Goal: Task Accomplishment & Management: Manage account settings

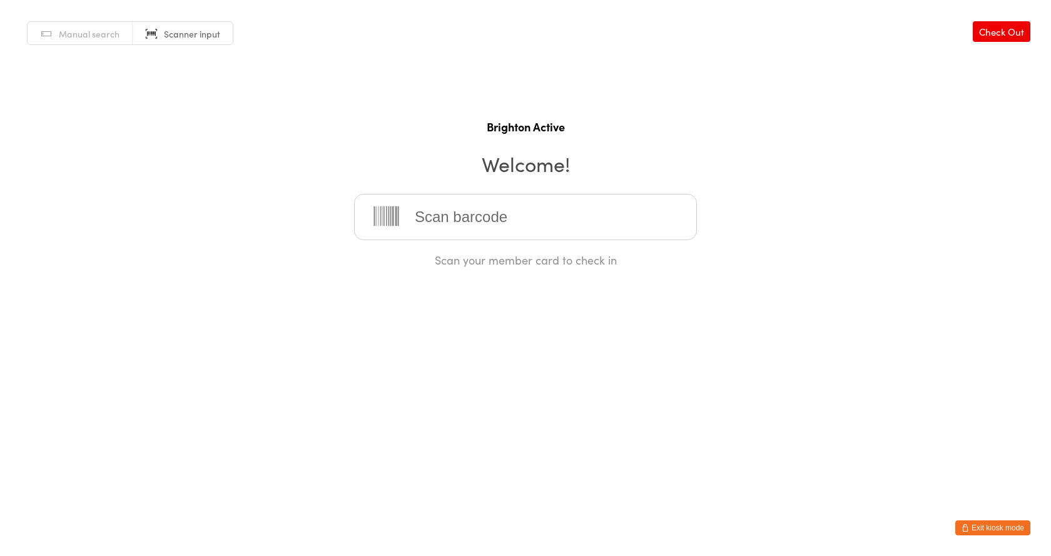
click at [991, 524] on button "Exit kiosk mode" at bounding box center [993, 528] width 75 height 15
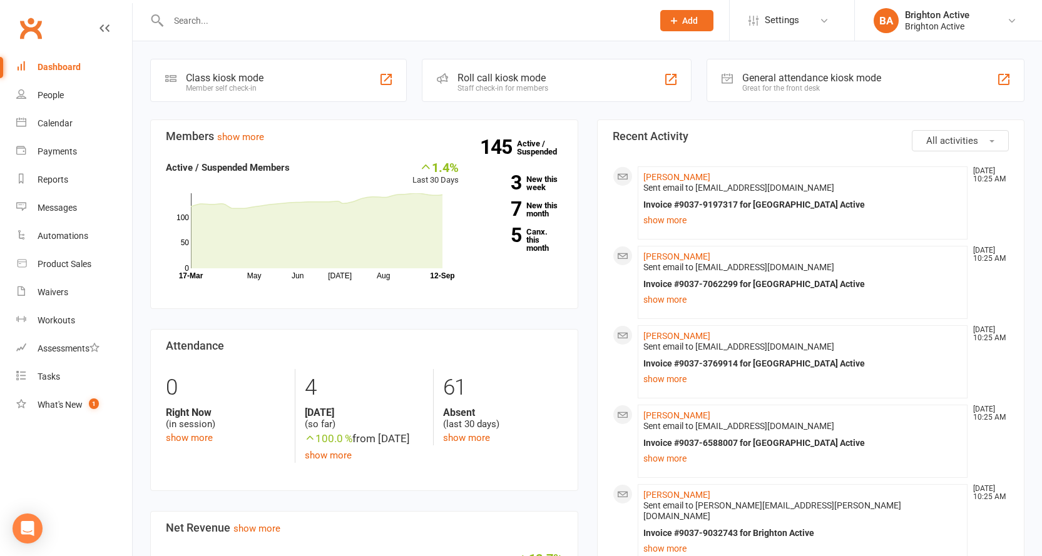
click at [279, 22] on input "text" at bounding box center [404, 21] width 479 height 18
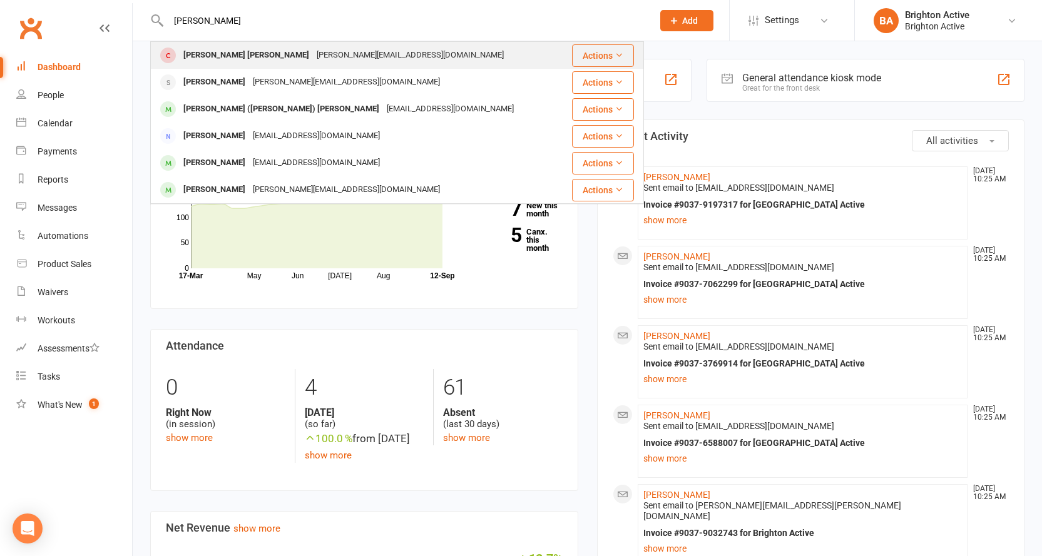
type input "[PERSON_NAME]"
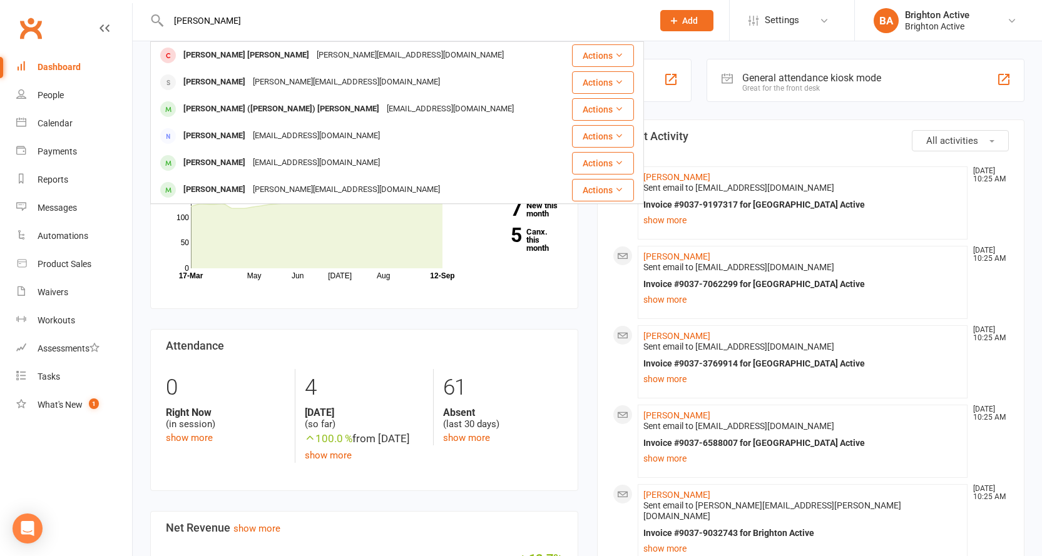
drag, startPoint x: 225, startPoint y: 50, endPoint x: 392, endPoint y: 137, distance: 188.4
click at [226, 51] on div "[PERSON_NAME] [PERSON_NAME]" at bounding box center [246, 55] width 133 height 18
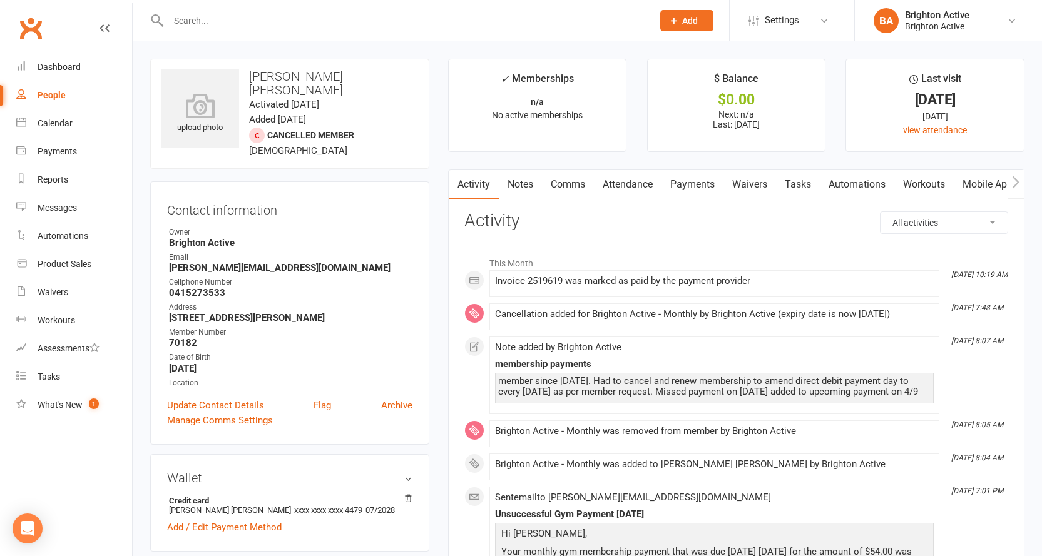
click at [695, 187] on link "Payments" at bounding box center [692, 184] width 62 height 29
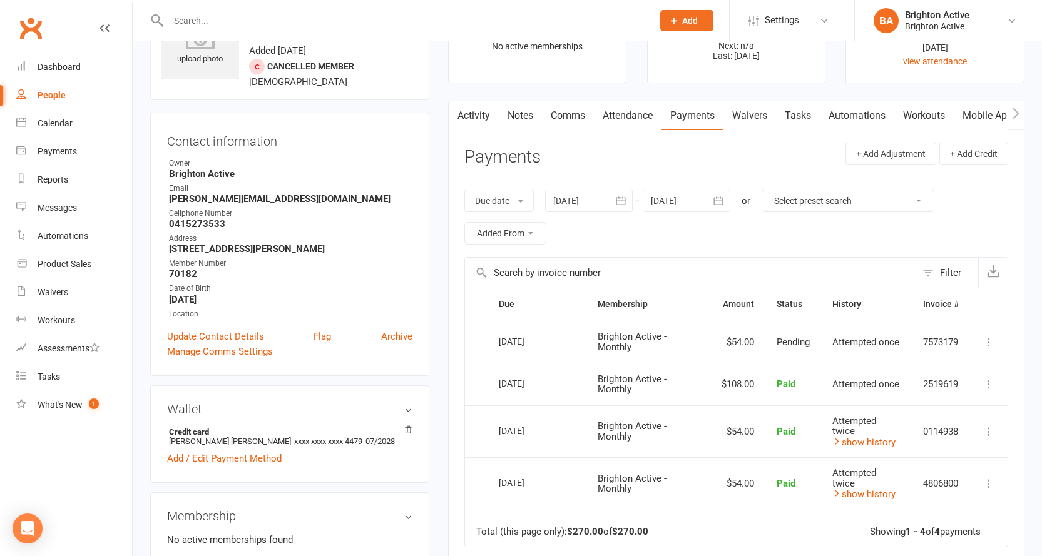
scroll to position [188, 0]
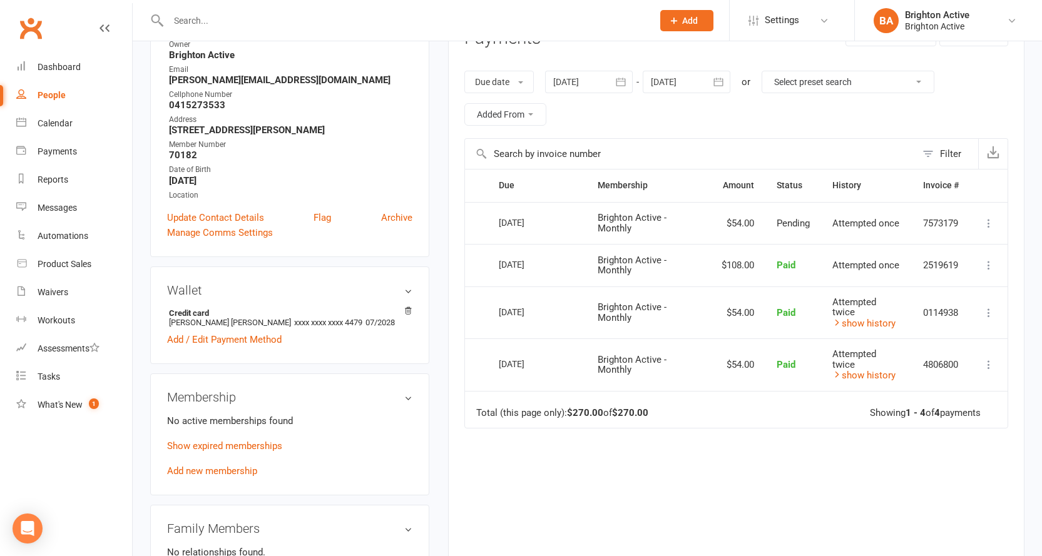
click at [548, 223] on div "[DATE]" at bounding box center [528, 222] width 58 height 19
click at [407, 283] on h3 "Wallet" at bounding box center [289, 290] width 245 height 14
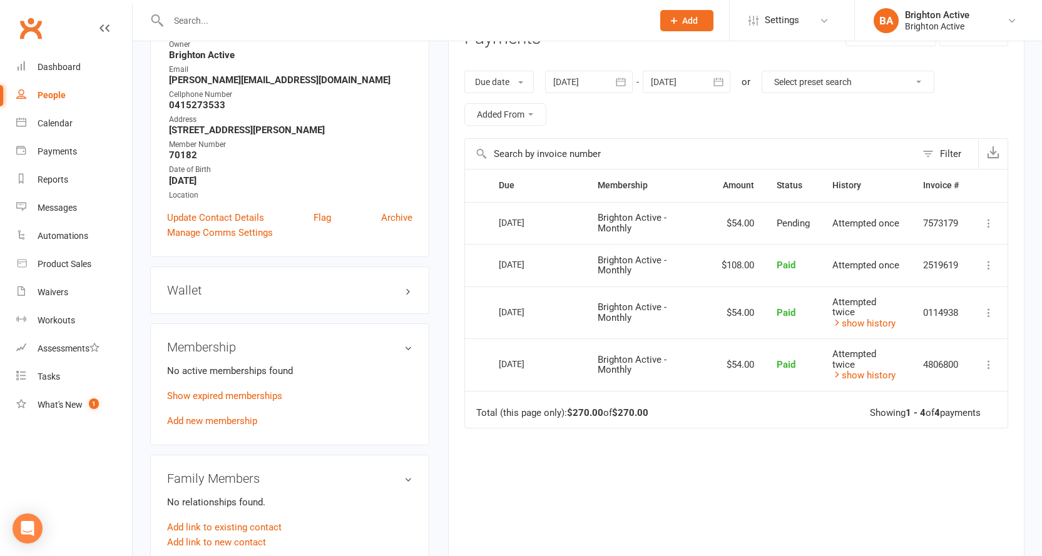
click at [407, 283] on h3 "Wallet" at bounding box center [289, 290] width 245 height 14
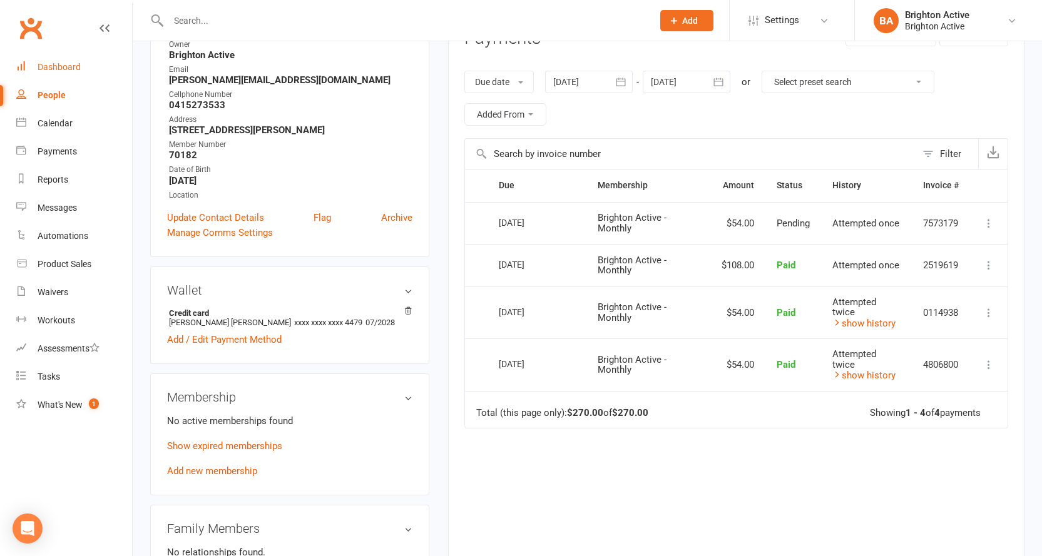
click at [58, 70] on div "Dashboard" at bounding box center [59, 67] width 43 height 10
